Goal: Transaction & Acquisition: Purchase product/service

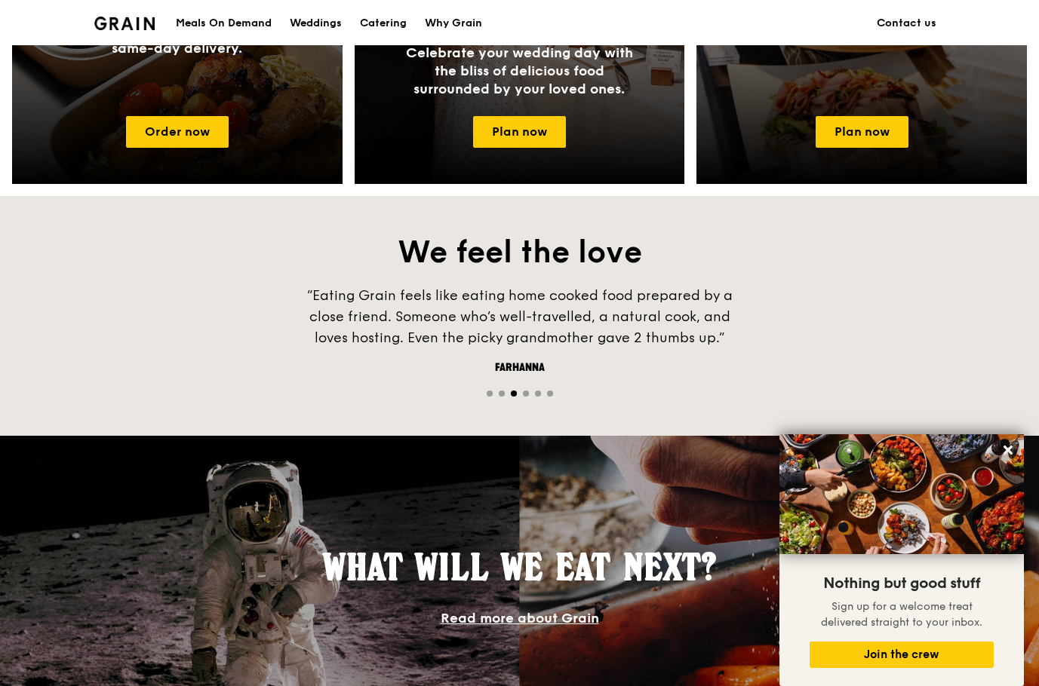
scroll to position [840, 0]
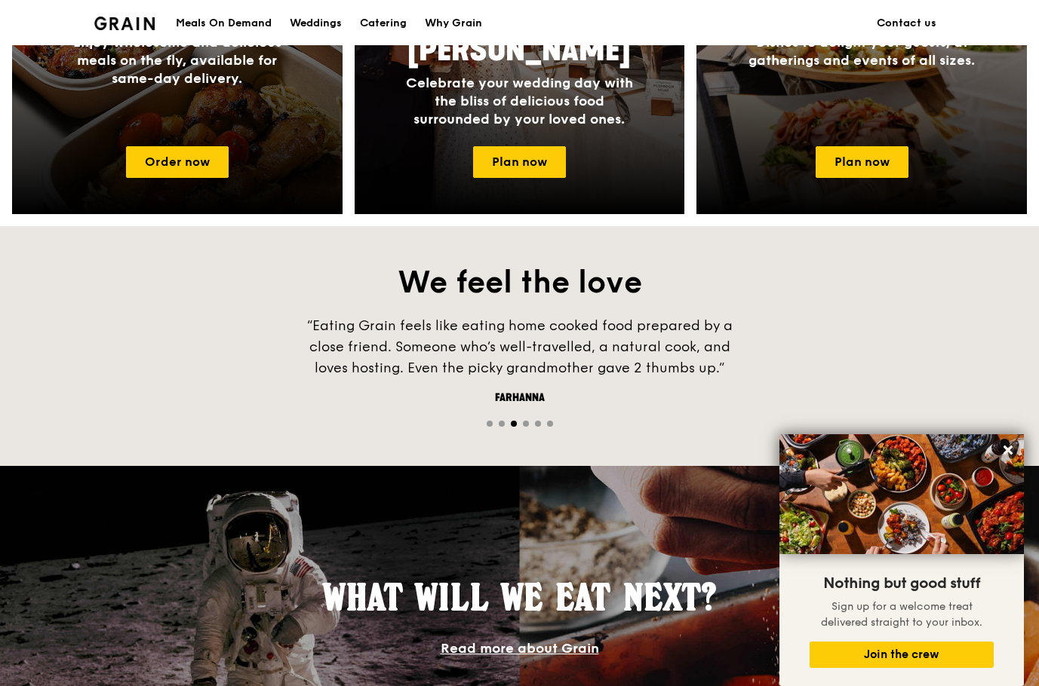
click at [244, 26] on div "Meals On Demand" at bounding box center [224, 23] width 96 height 45
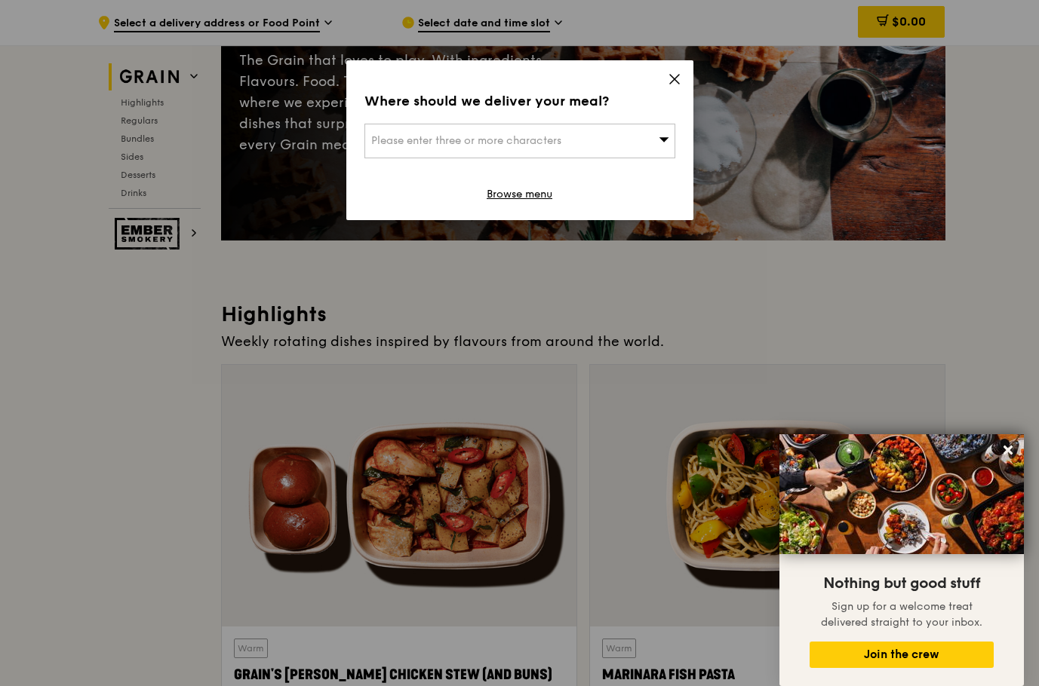
scroll to position [377, 0]
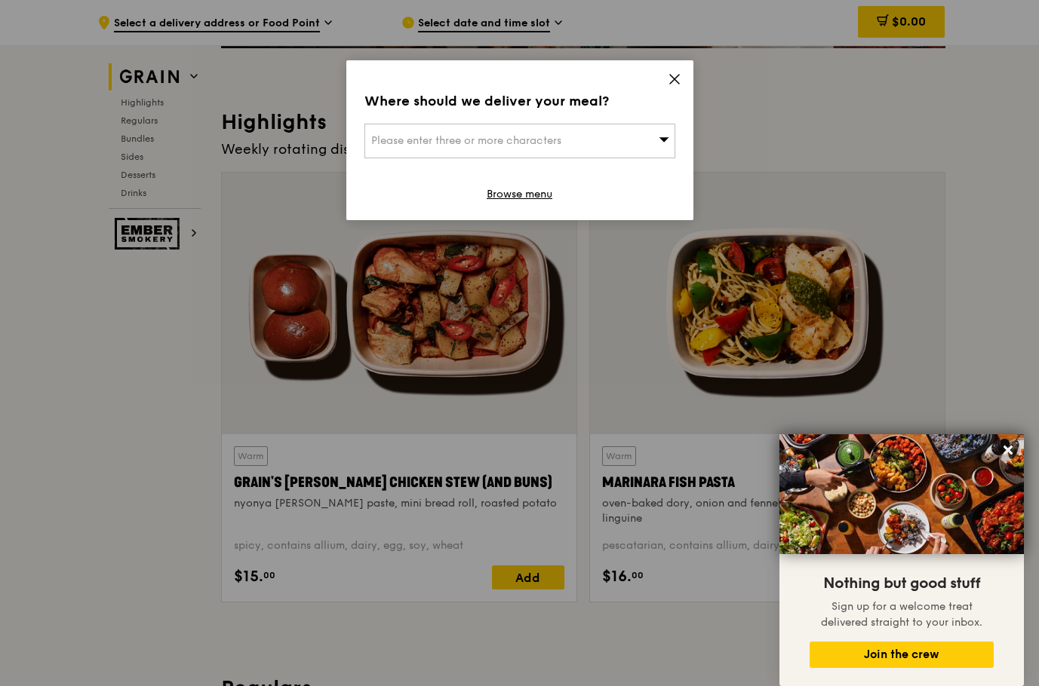
click at [673, 79] on icon at bounding box center [675, 79] width 14 height 14
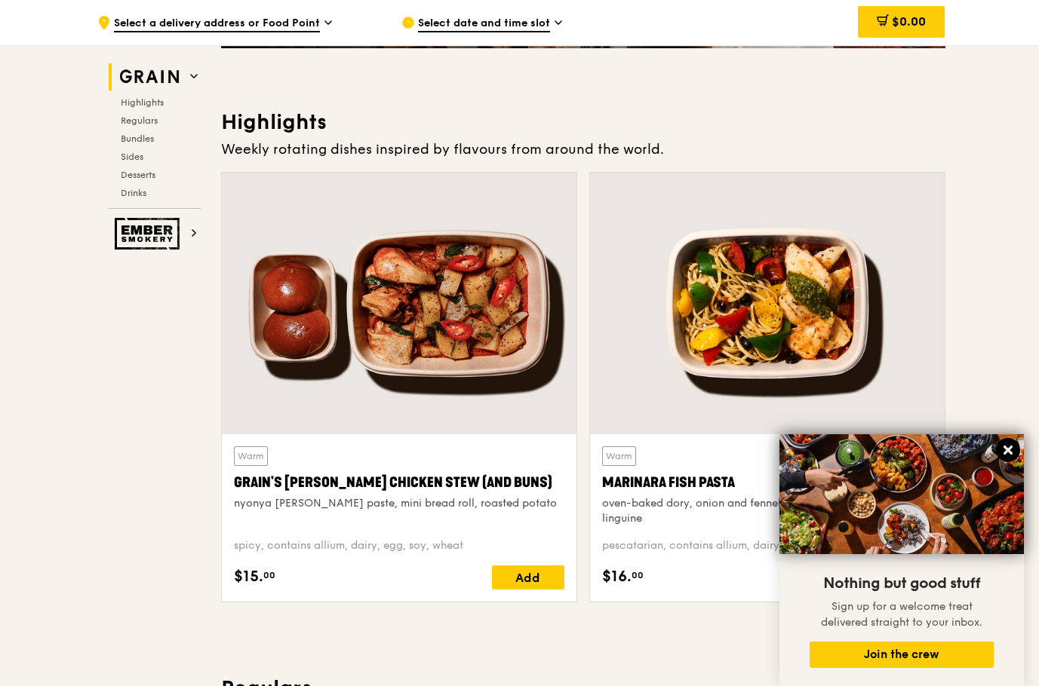
click at [1009, 447] on icon at bounding box center [1008, 451] width 14 height 14
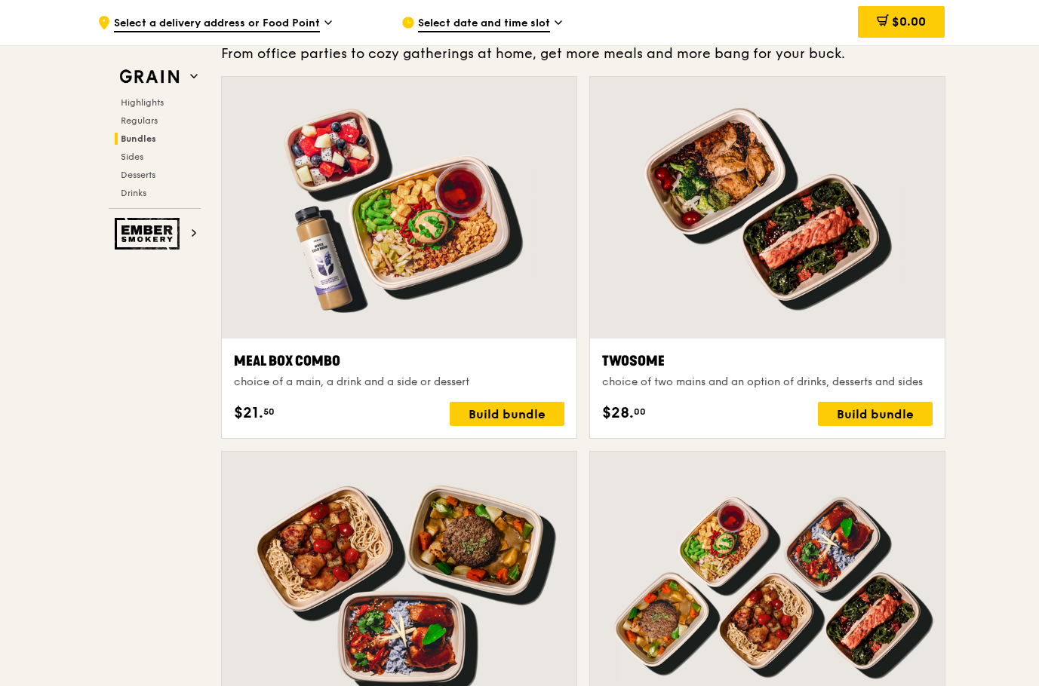
scroll to position [2263, 0]
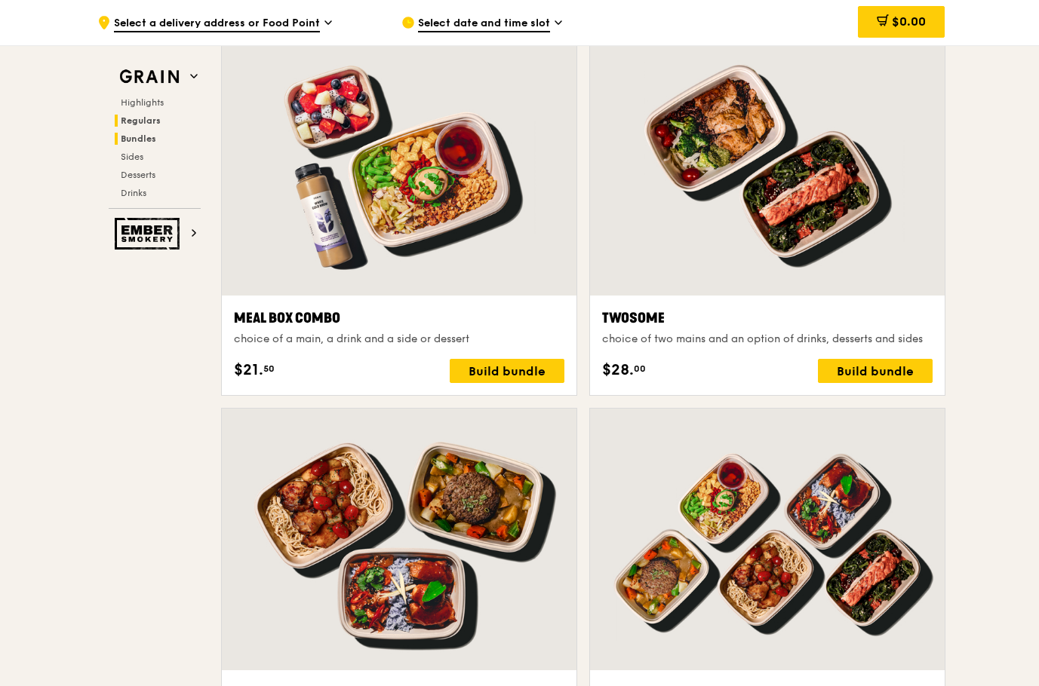
click at [146, 118] on span "Regulars" at bounding box center [141, 120] width 40 height 11
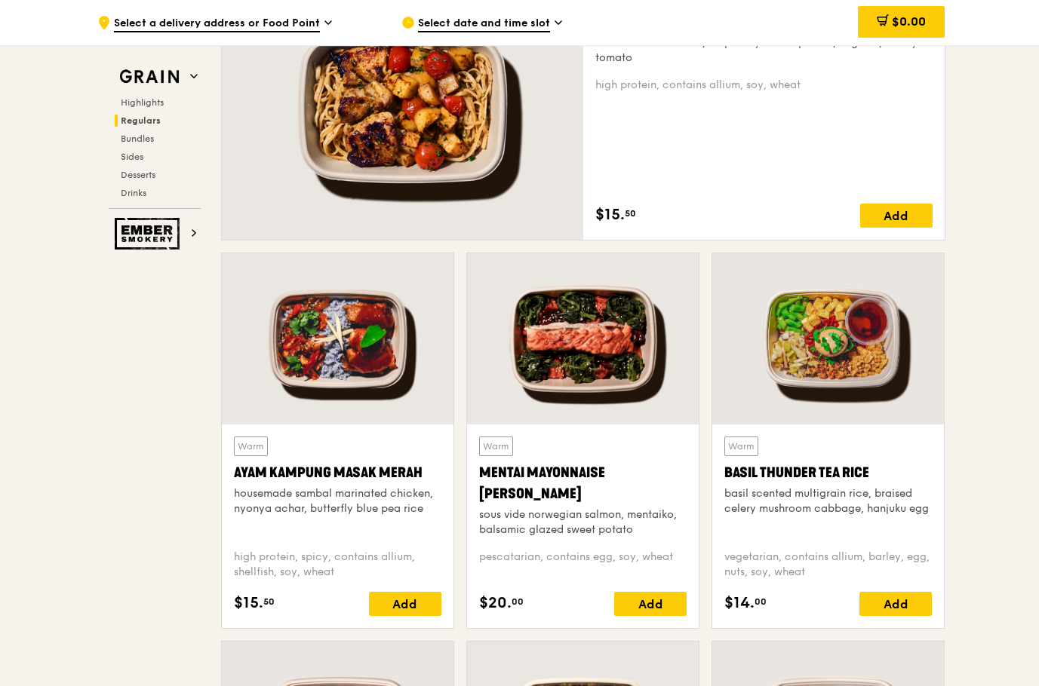
scroll to position [841, 0]
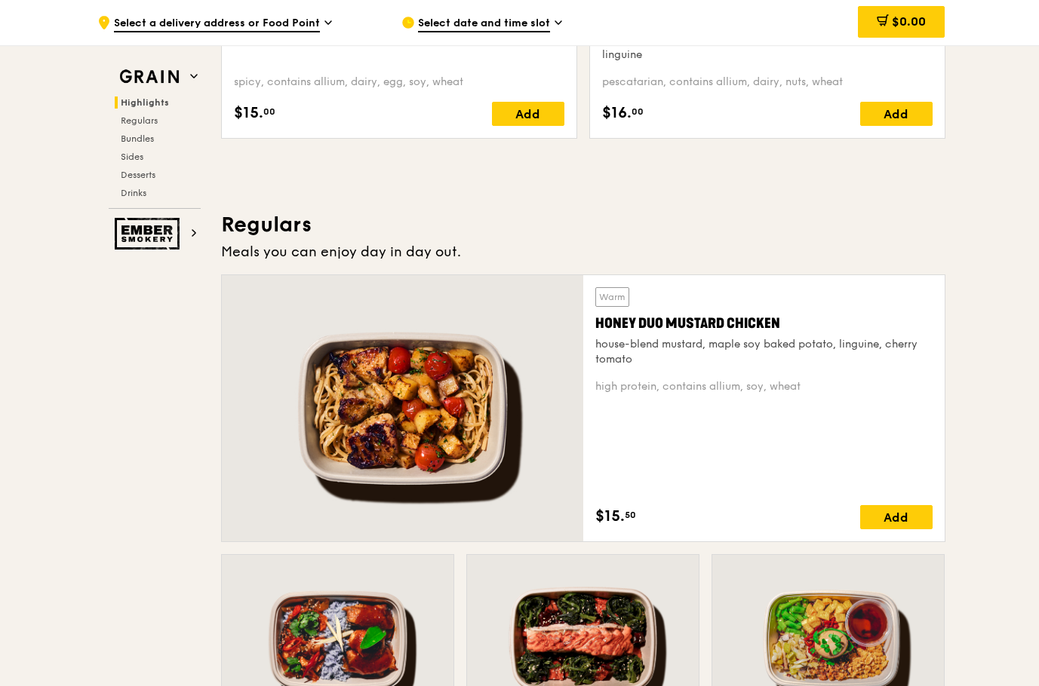
click at [502, 17] on span "Select date and time slot" at bounding box center [484, 24] width 132 height 17
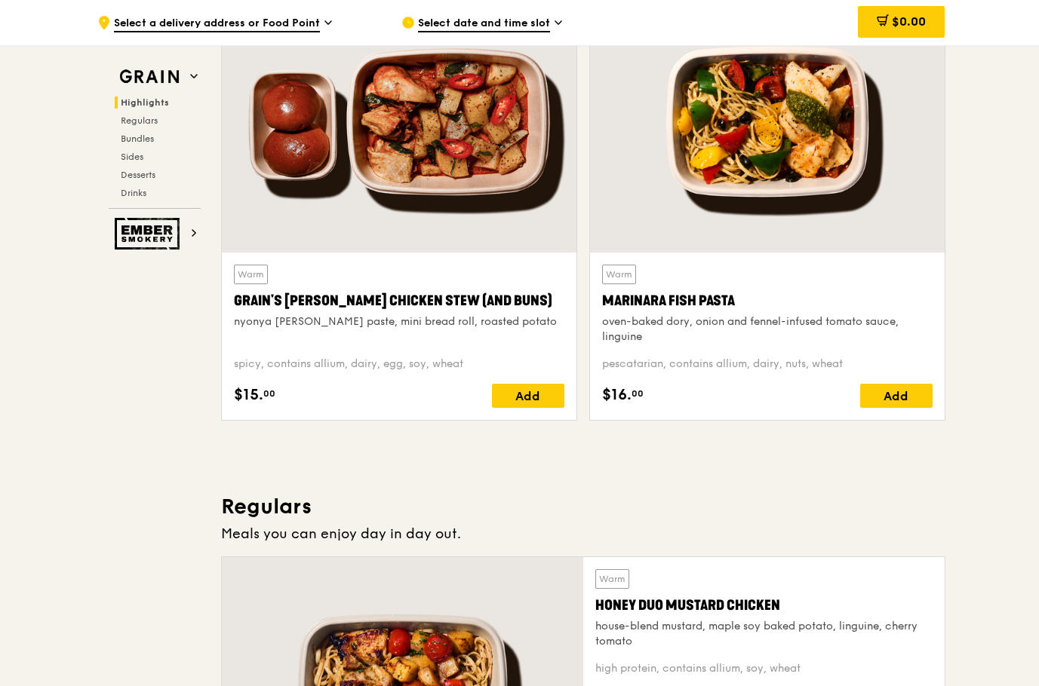
scroll to position [539, 0]
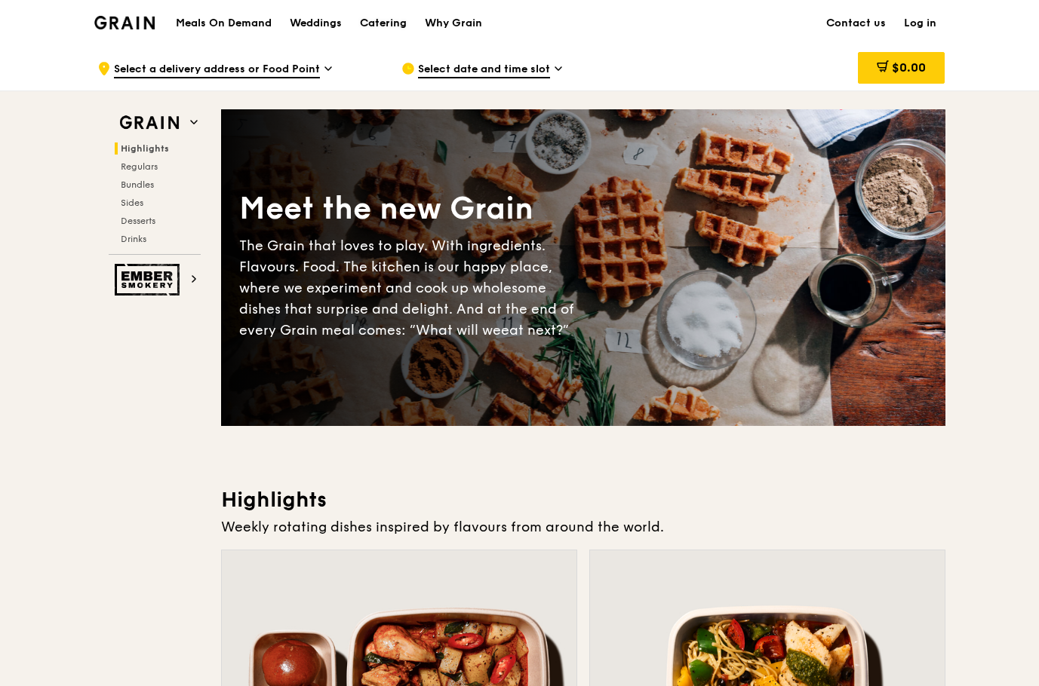
click at [394, 20] on div "Catering" at bounding box center [383, 23] width 47 height 45
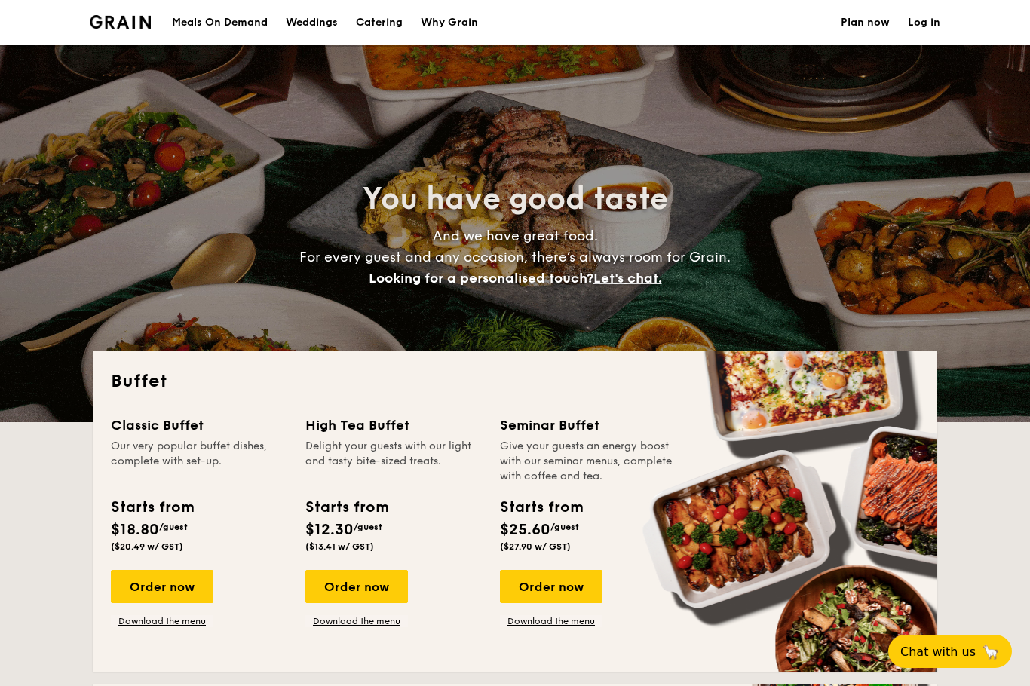
select select
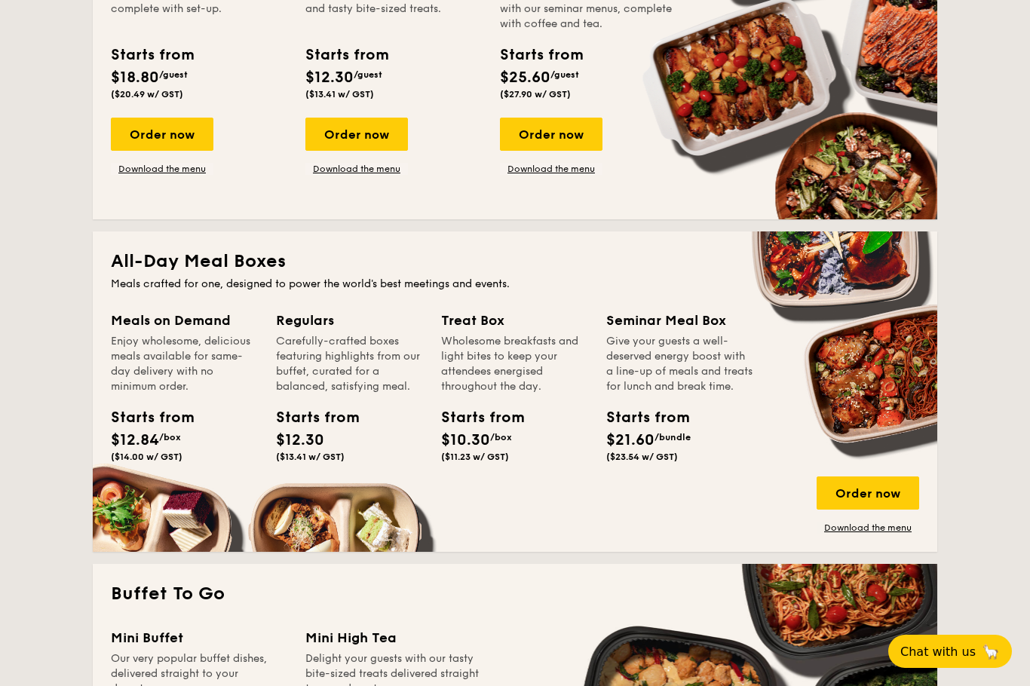
scroll to position [528, 0]
